Goal: Task Accomplishment & Management: Complete application form

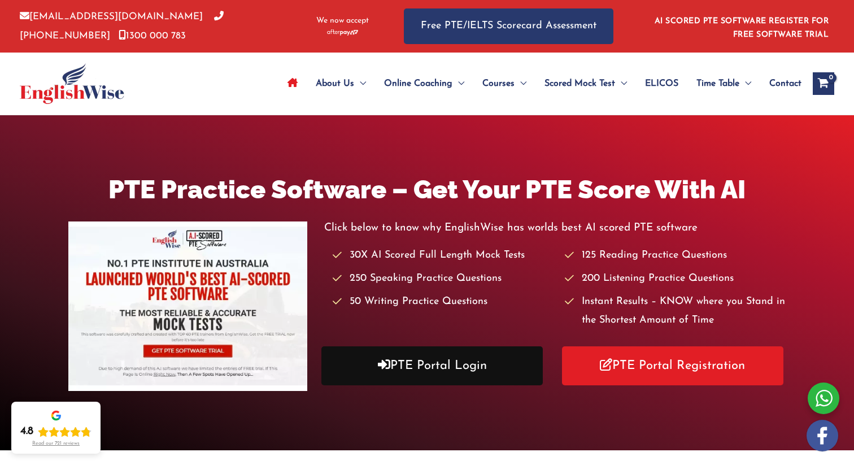
click at [465, 371] on link "PTE Portal Login" at bounding box center [431, 365] width 221 height 39
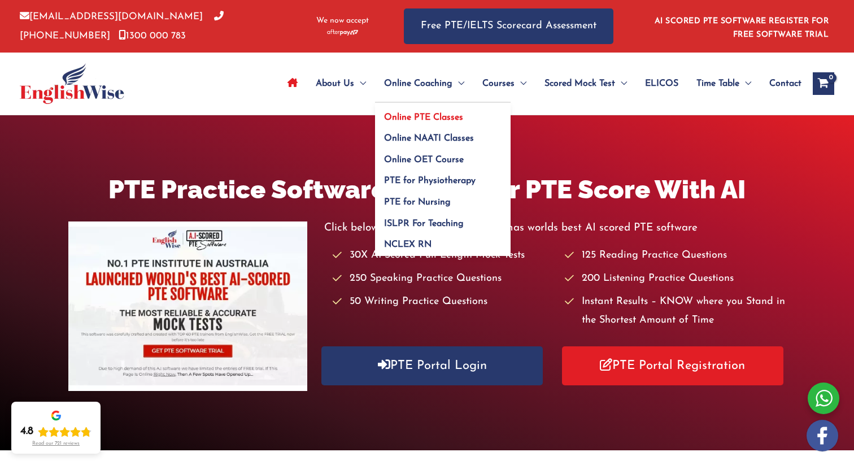
click at [430, 113] on span "Online PTE Classes" at bounding box center [423, 117] width 79 height 9
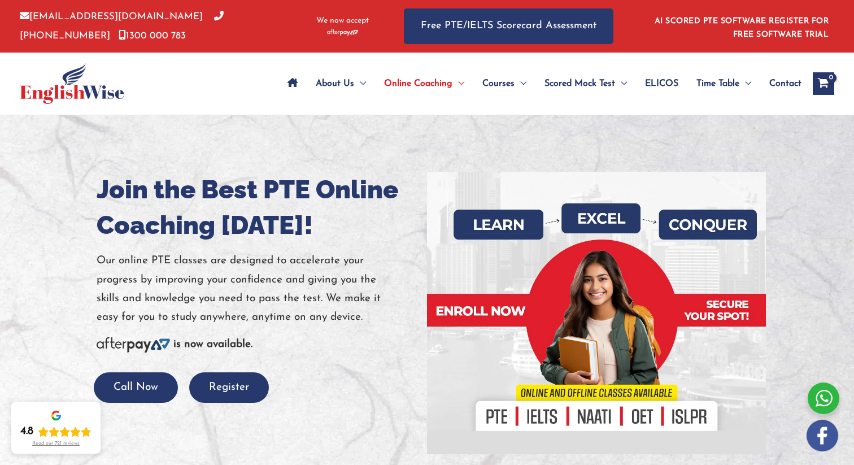
click at [492, 311] on div at bounding box center [596, 313] width 322 height 282
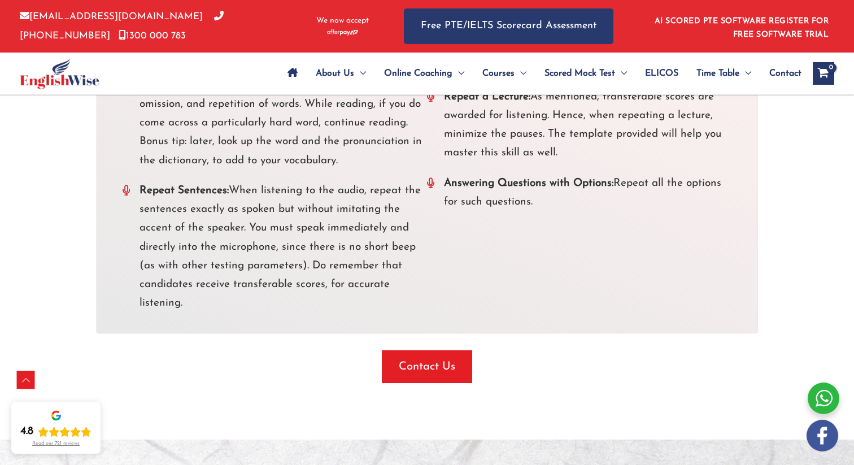
scroll to position [3255, 0]
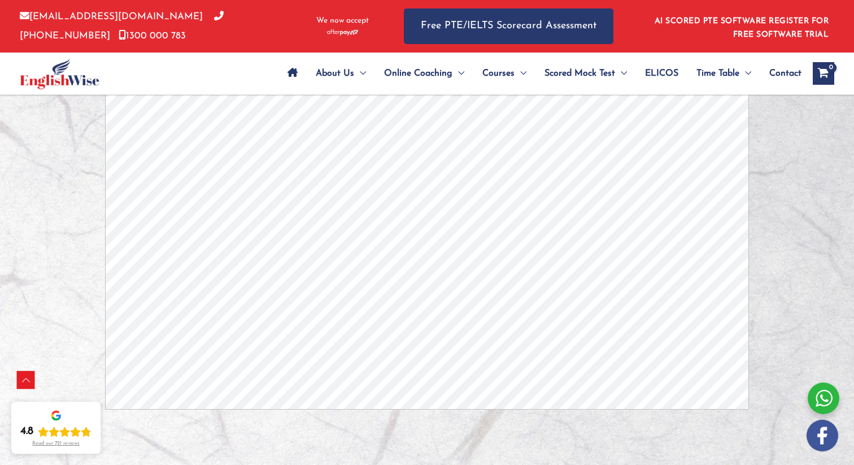
click at [823, 71] on icon "View Shopping Cart, empty" at bounding box center [822, 74] width 13 height 12
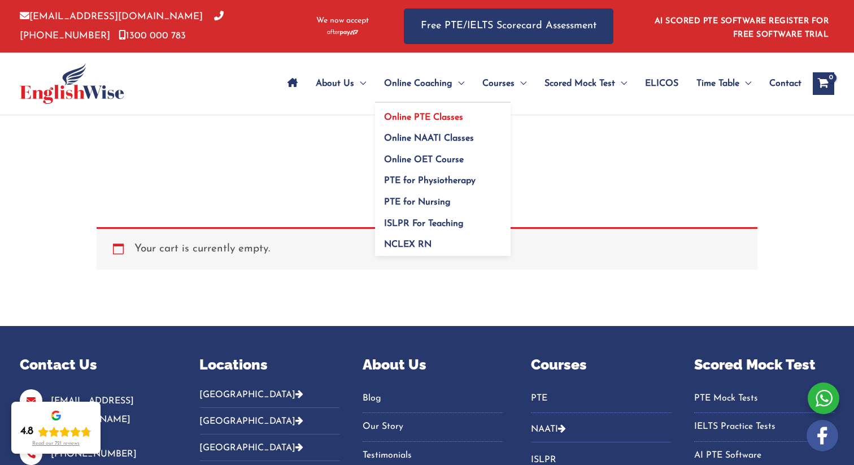
click at [436, 111] on link "Online PTE Classes" at bounding box center [442, 113] width 135 height 21
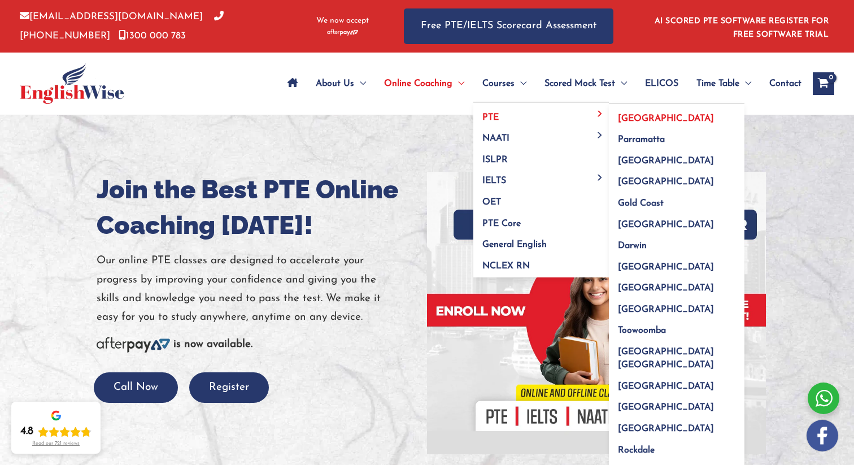
click at [619, 114] on span "[GEOGRAPHIC_DATA]" at bounding box center [666, 118] width 96 height 9
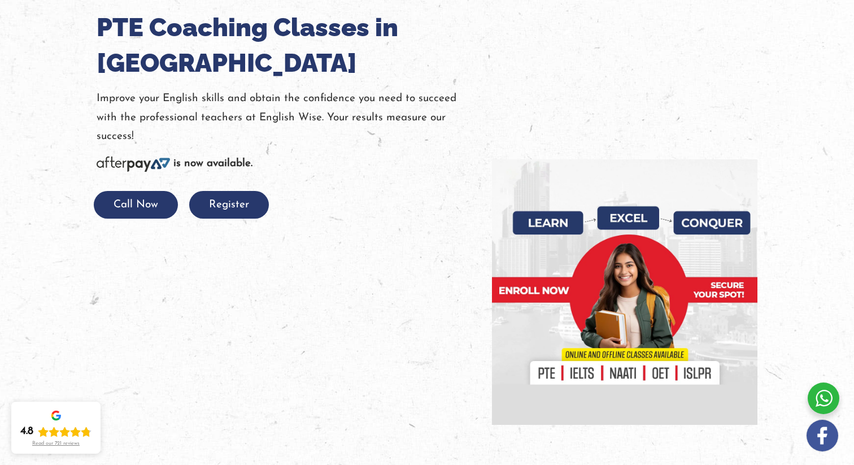
scroll to position [155, 0]
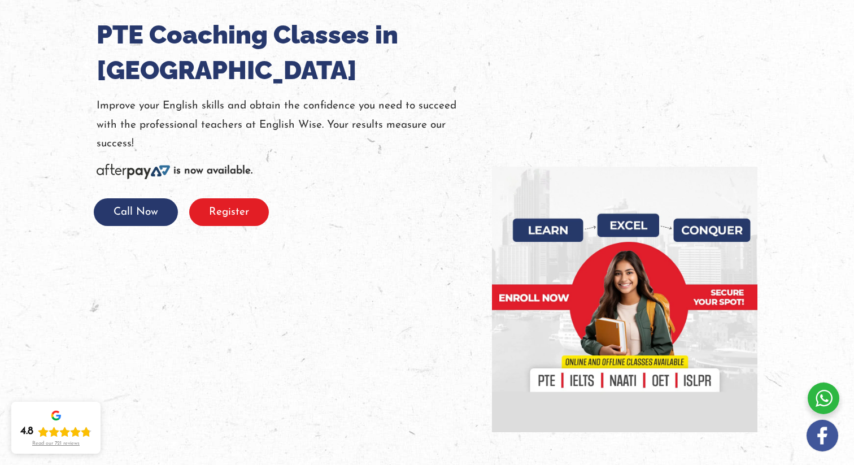
click at [242, 217] on button "Register" at bounding box center [229, 212] width 80 height 28
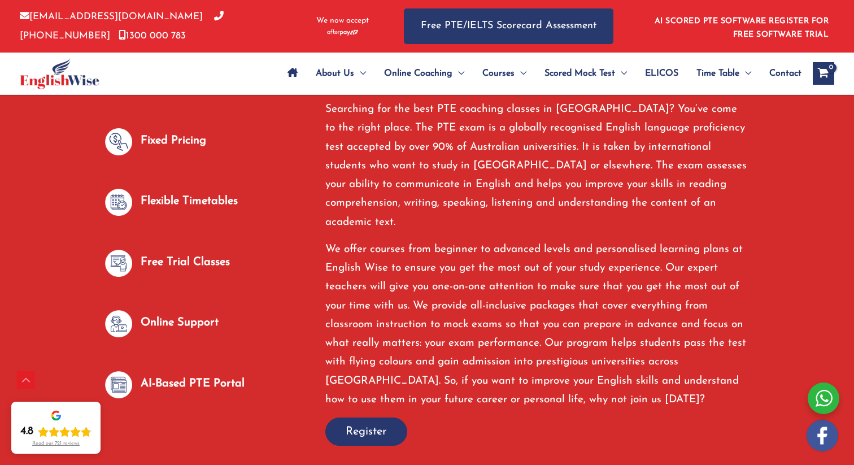
scroll to position [647, 0]
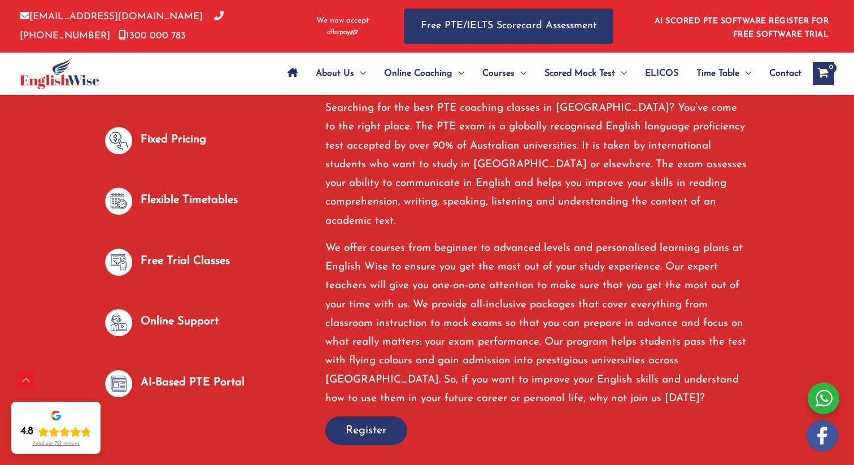
click at [354, 422] on span "Register" at bounding box center [366, 430] width 41 height 16
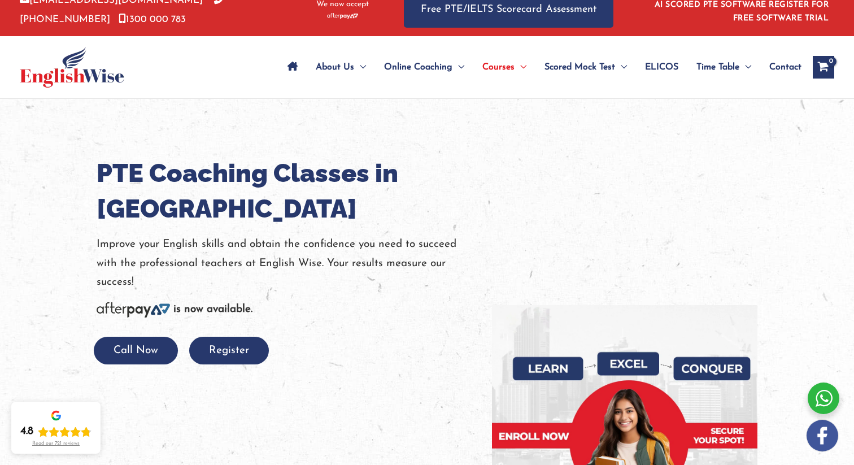
scroll to position [19, 0]
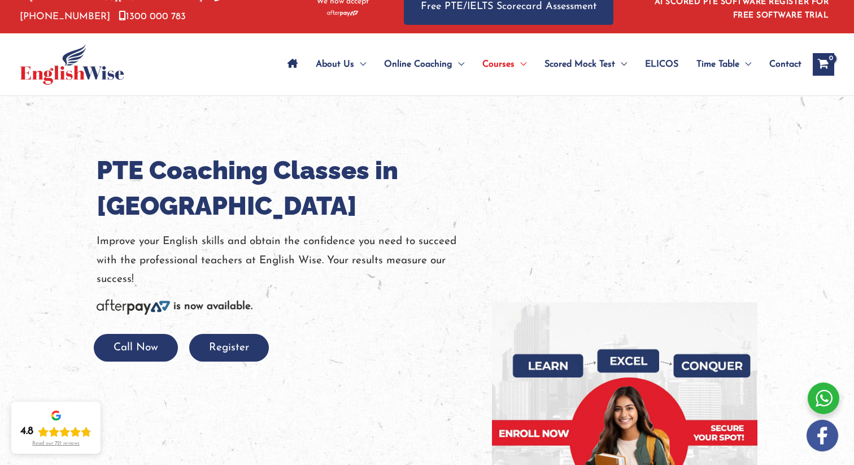
click at [293, 65] on icon "Site Navigation: Main Menu" at bounding box center [292, 63] width 10 height 9
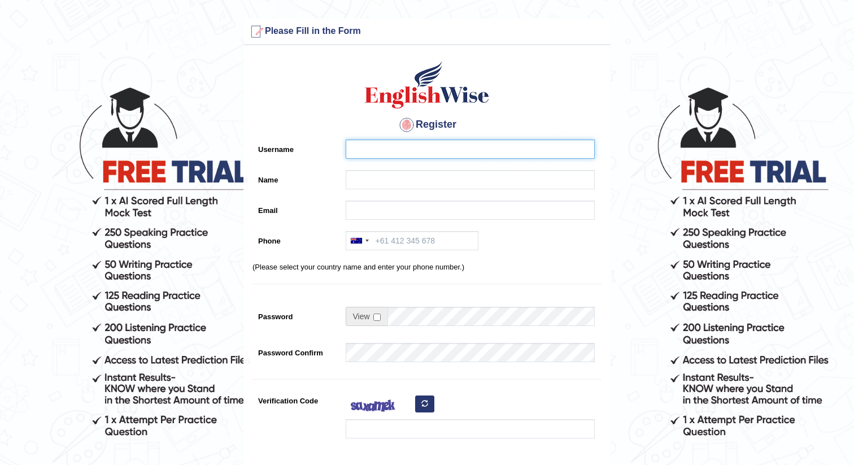
click at [400, 148] on input "Username" at bounding box center [470, 148] width 249 height 19
type input "prakashpalani"
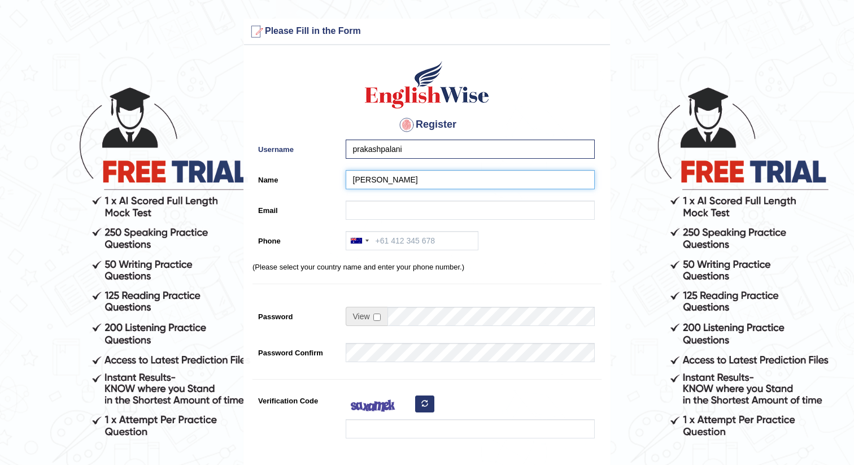
type input "Saranya Venugopal"
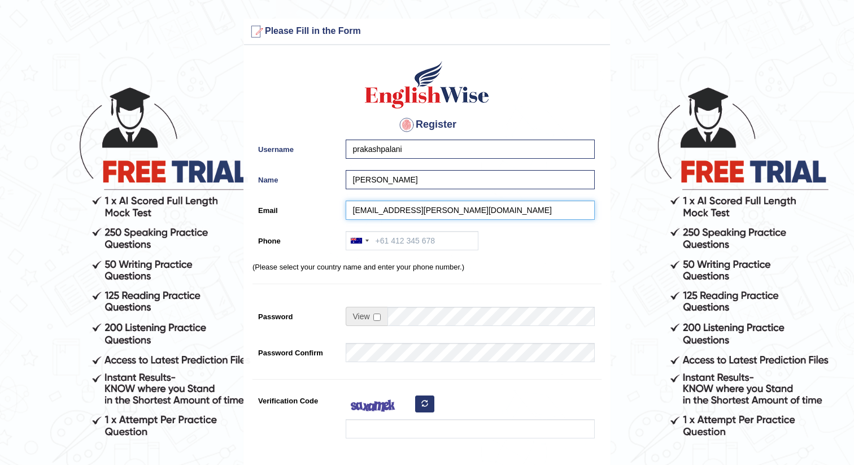
type input "saran.prakashp@gmail.com"
type input "+61468383849"
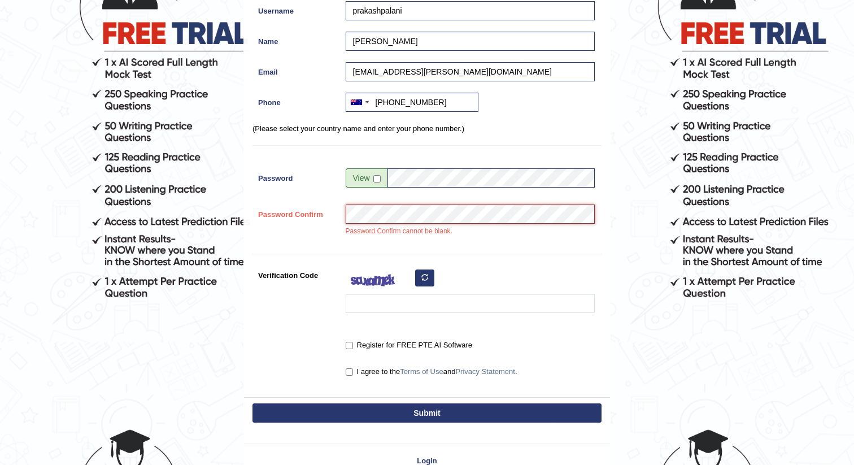
scroll to position [148, 0]
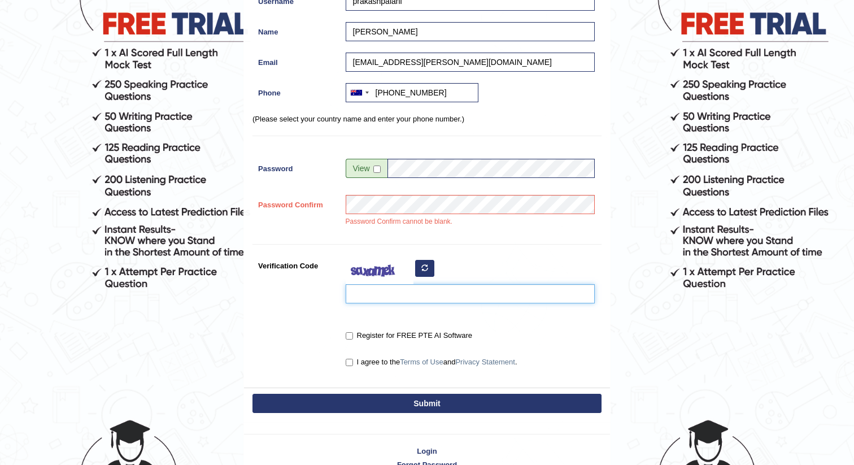
click at [403, 293] on input "Verification Code" at bounding box center [470, 293] width 249 height 19
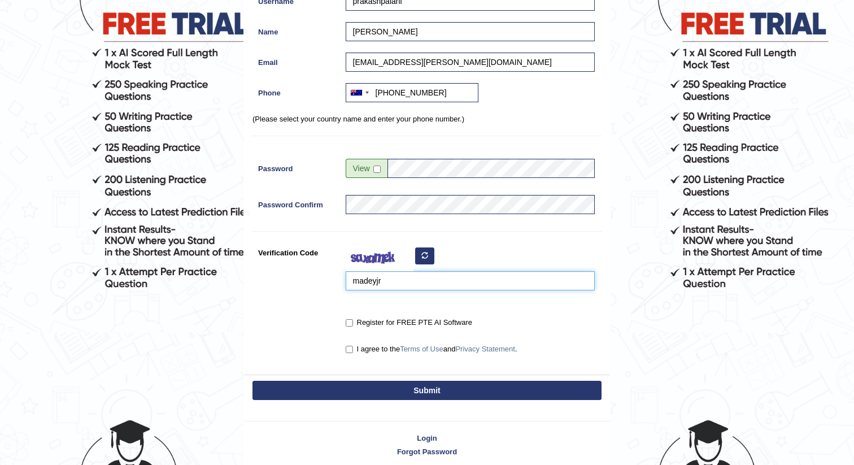
type input "madeyjr"
click at [359, 318] on label "Register for FREE PTE AI Software" at bounding box center [409, 322] width 126 height 11
click at [353, 319] on input "Register for FREE PTE AI Software" at bounding box center [349, 322] width 7 height 7
checkbox input "true"
click at [355, 348] on label "I agree to the Terms of Use and Privacy Statement ." at bounding box center [432, 348] width 172 height 11
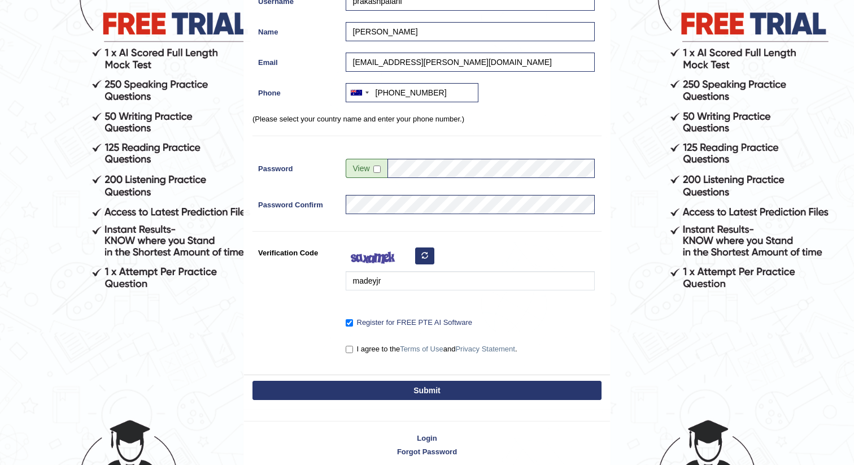
click at [353, 348] on input "I agree to the Terms of Use and Privacy Statement ." at bounding box center [349, 349] width 7 height 7
checkbox input "true"
click at [397, 390] on button "Submit" at bounding box center [426, 390] width 349 height 19
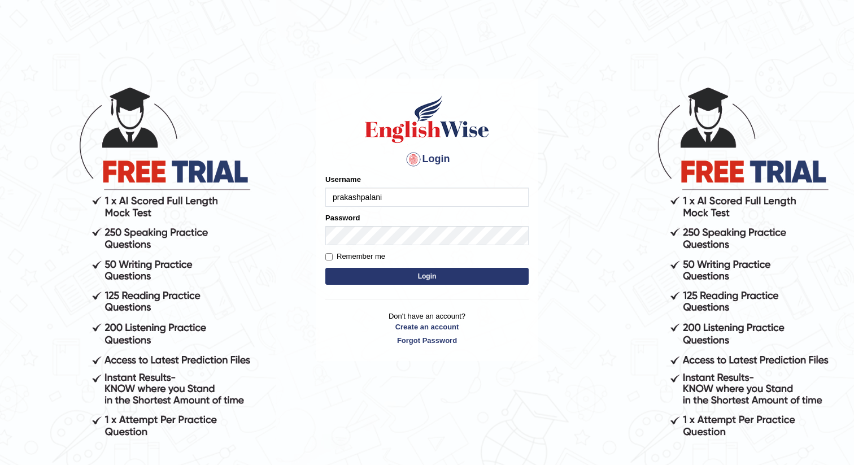
type input "prakashpalani"
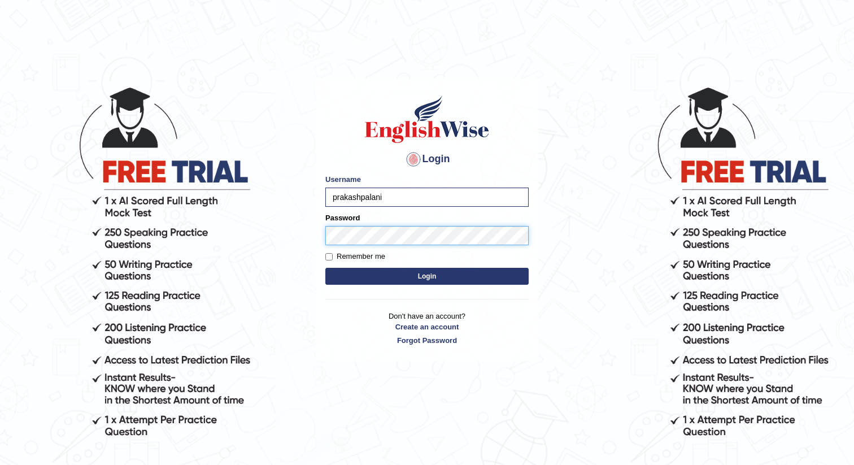
click at [325, 268] on button "Login" at bounding box center [426, 276] width 203 height 17
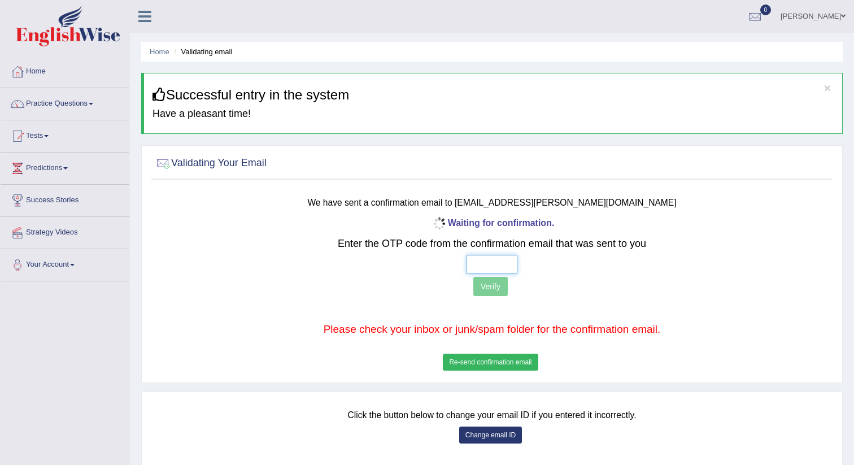
click at [488, 263] on input "text" at bounding box center [491, 264] width 51 height 19
click at [515, 366] on button "Re-send confirmation email" at bounding box center [490, 361] width 95 height 17
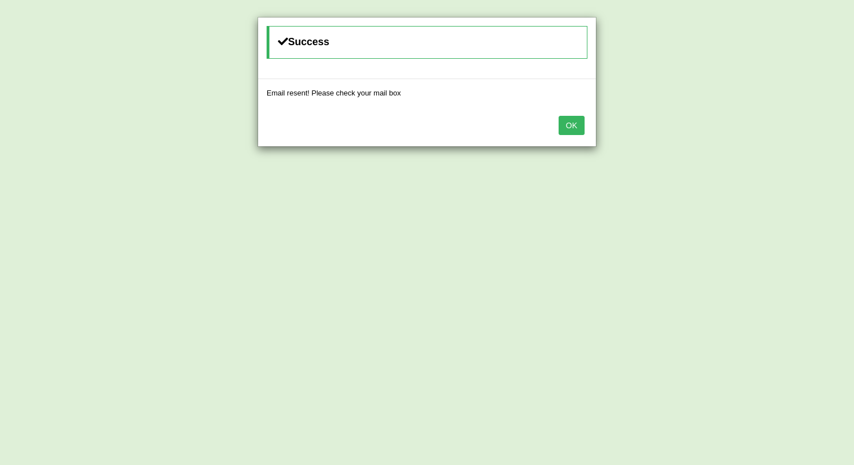
click at [580, 122] on button "OK" at bounding box center [571, 125] width 26 height 19
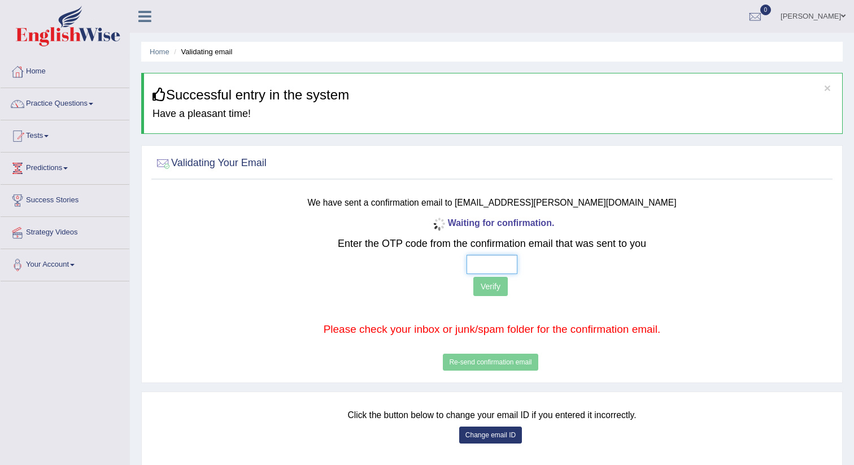
click at [499, 272] on input "text" at bounding box center [491, 264] width 51 height 19
type input "8 2 3 0"
click at [495, 285] on button "Verify" at bounding box center [490, 286] width 34 height 19
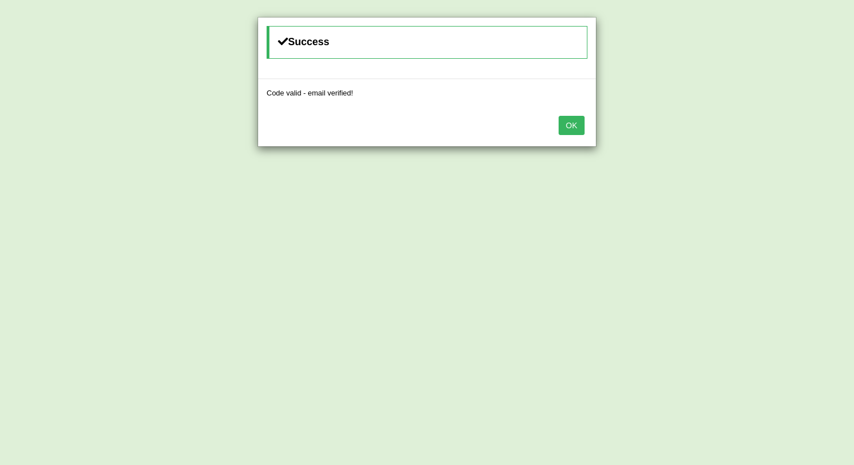
click at [577, 123] on button "OK" at bounding box center [571, 125] width 26 height 19
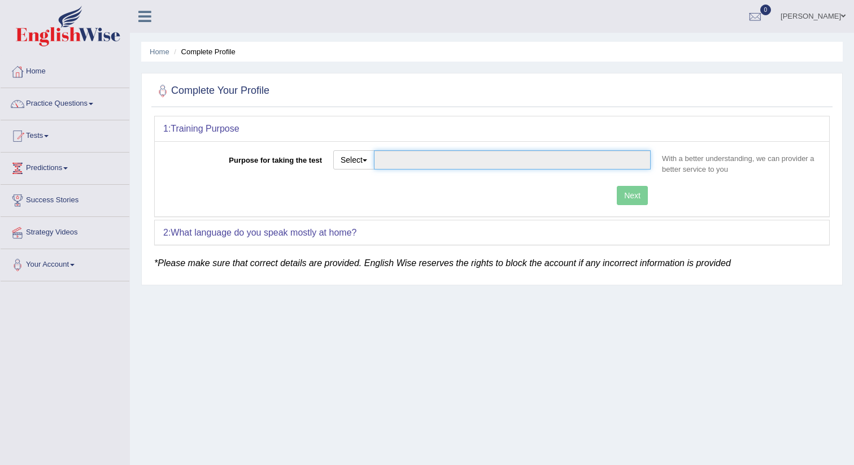
click at [438, 154] on input "Purpose for taking the test" at bounding box center [512, 159] width 277 height 19
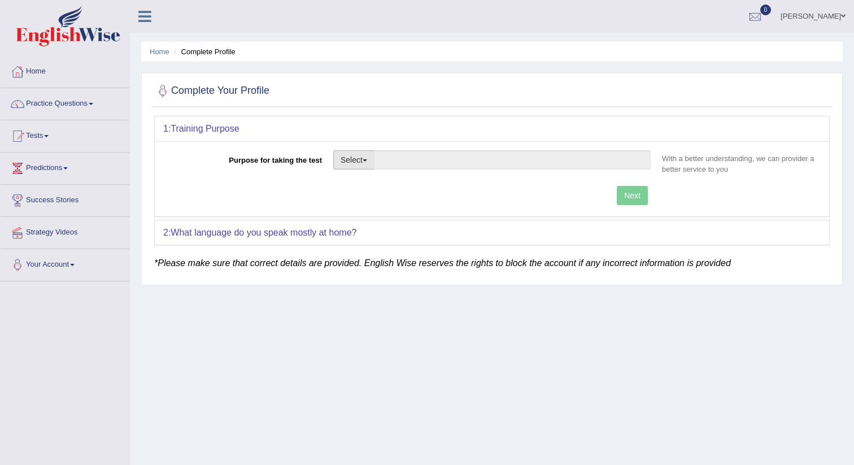
click at [358, 155] on button "Select" at bounding box center [353, 159] width 41 height 19
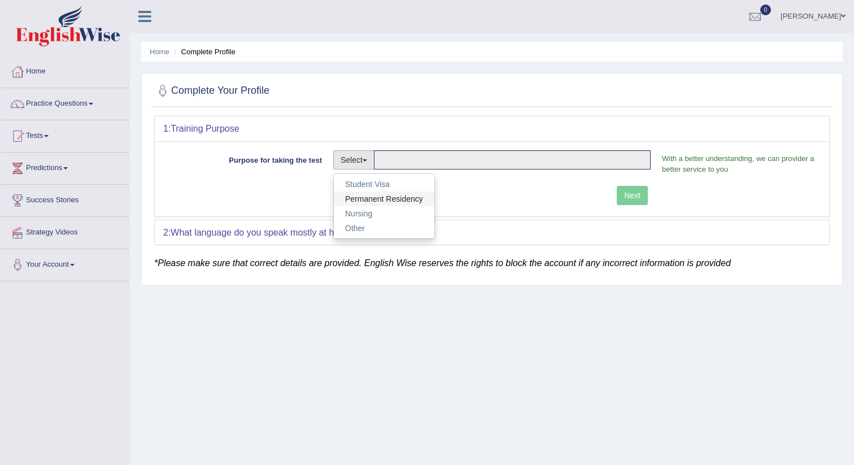
click at [388, 199] on link "Permanent Residency" at bounding box center [384, 198] width 100 height 15
type input "Permanent Residency"
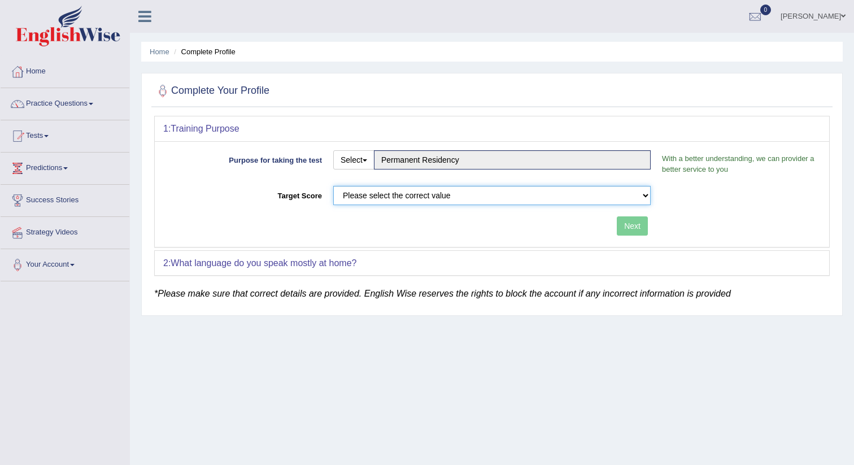
click at [429, 199] on select "Please select the correct value 50 (6 bands) 58 (6.5 bands) 65 (7 bands) 79 (8 …" at bounding box center [491, 195] width 317 height 19
select select "58"
click at [637, 229] on button "Next" at bounding box center [631, 225] width 31 height 19
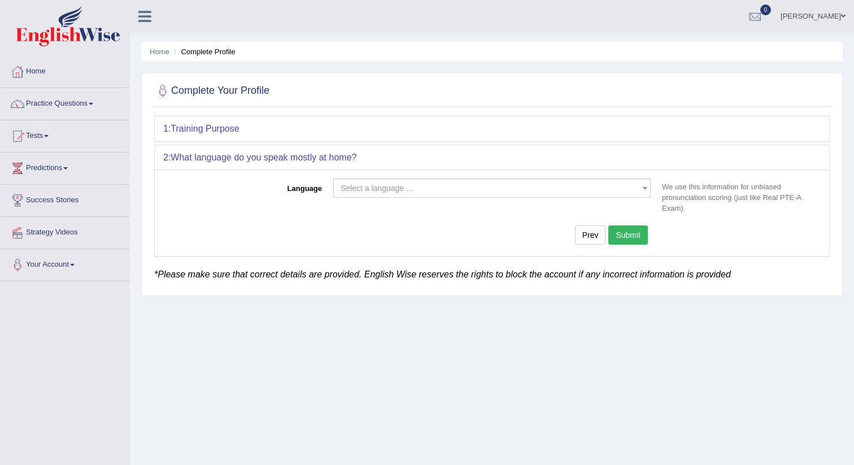
click at [423, 196] on span "Select a language ..." at bounding box center [491, 187] width 317 height 19
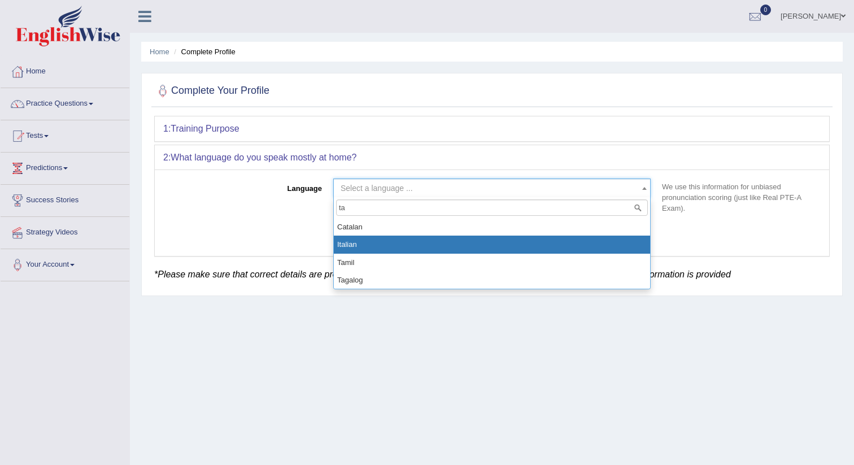
type input "tam"
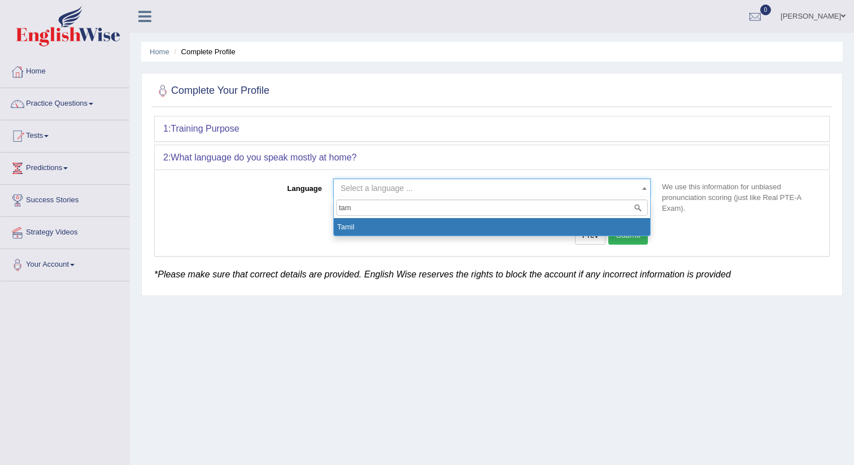
select select "Tamil"
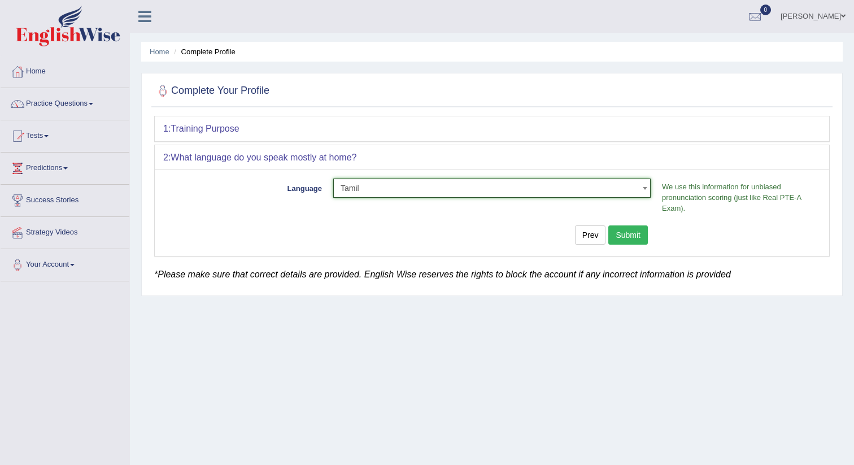
click at [641, 229] on button "Submit" at bounding box center [628, 234] width 40 height 19
